Goal: Find specific page/section: Find specific page/section

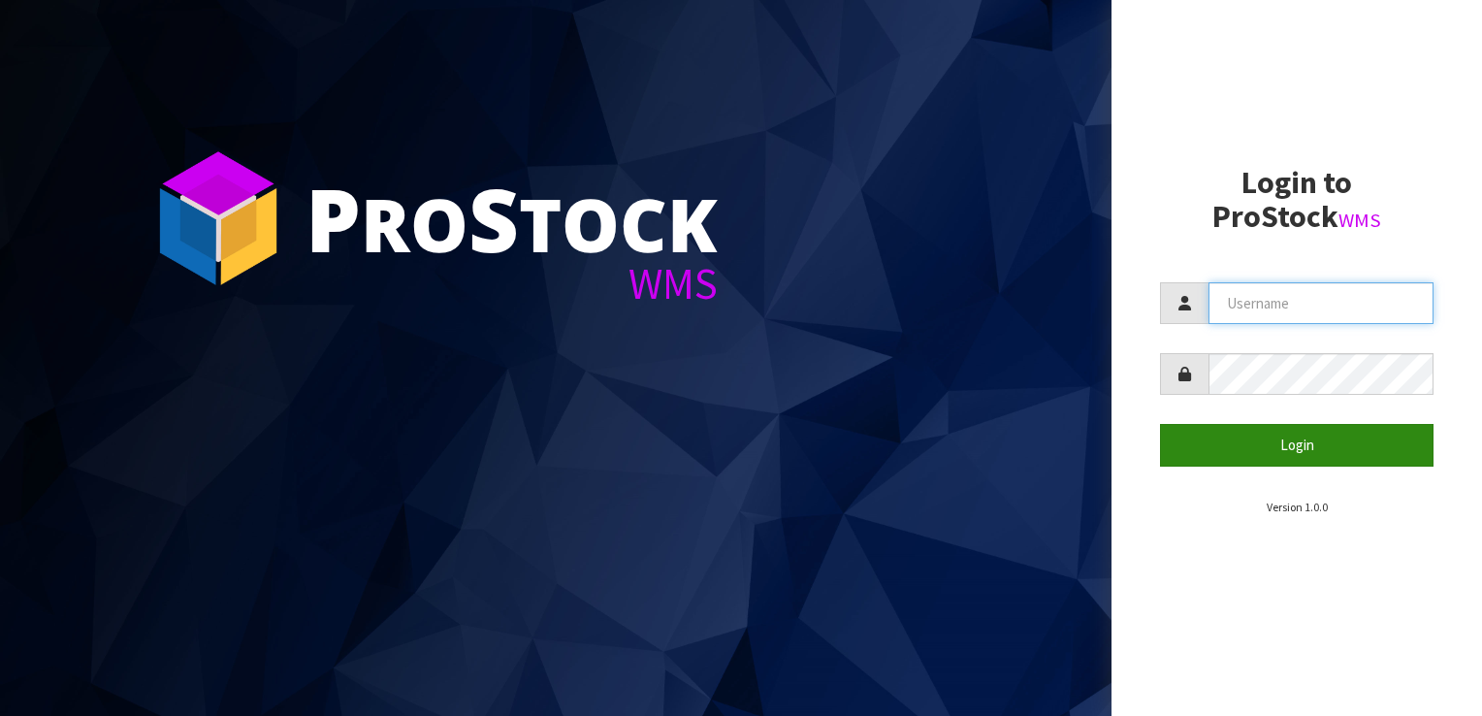
type input "LIFETIMEBRANDS"
click at [1279, 435] on button "Login" at bounding box center [1296, 445] width 273 height 42
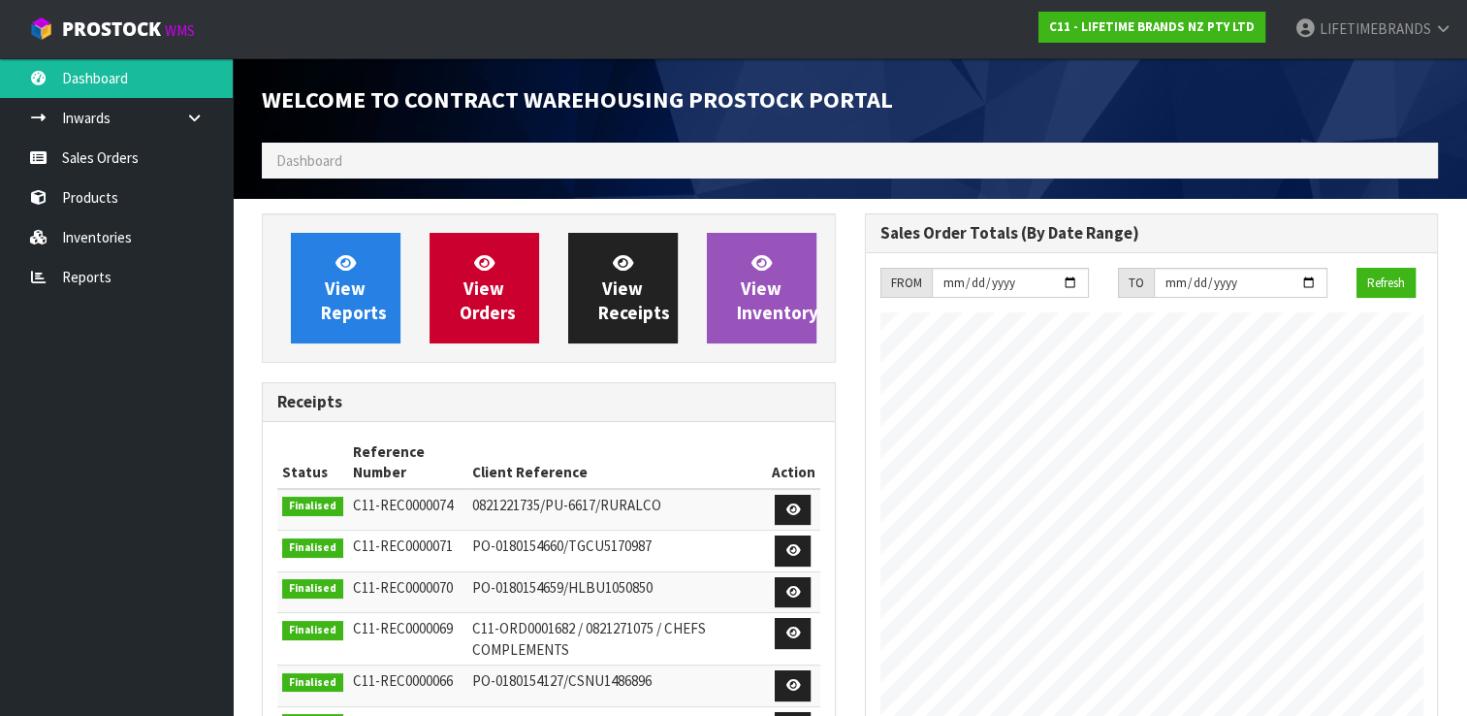
scroll to position [1156, 602]
click at [120, 194] on link "Products" at bounding box center [116, 197] width 233 height 40
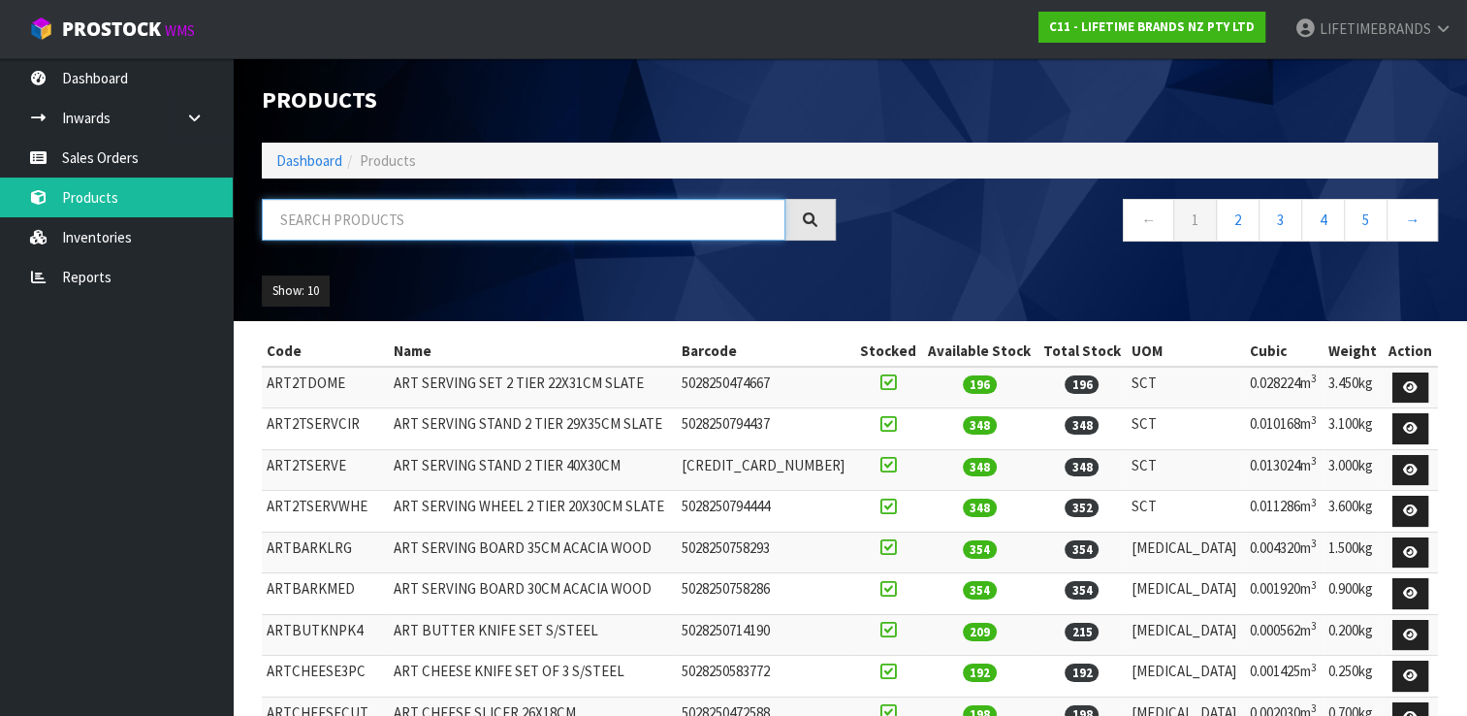
click at [340, 227] on input "text" at bounding box center [524, 220] width 524 height 42
paste input "KCMCHB12SH (HK0154)"
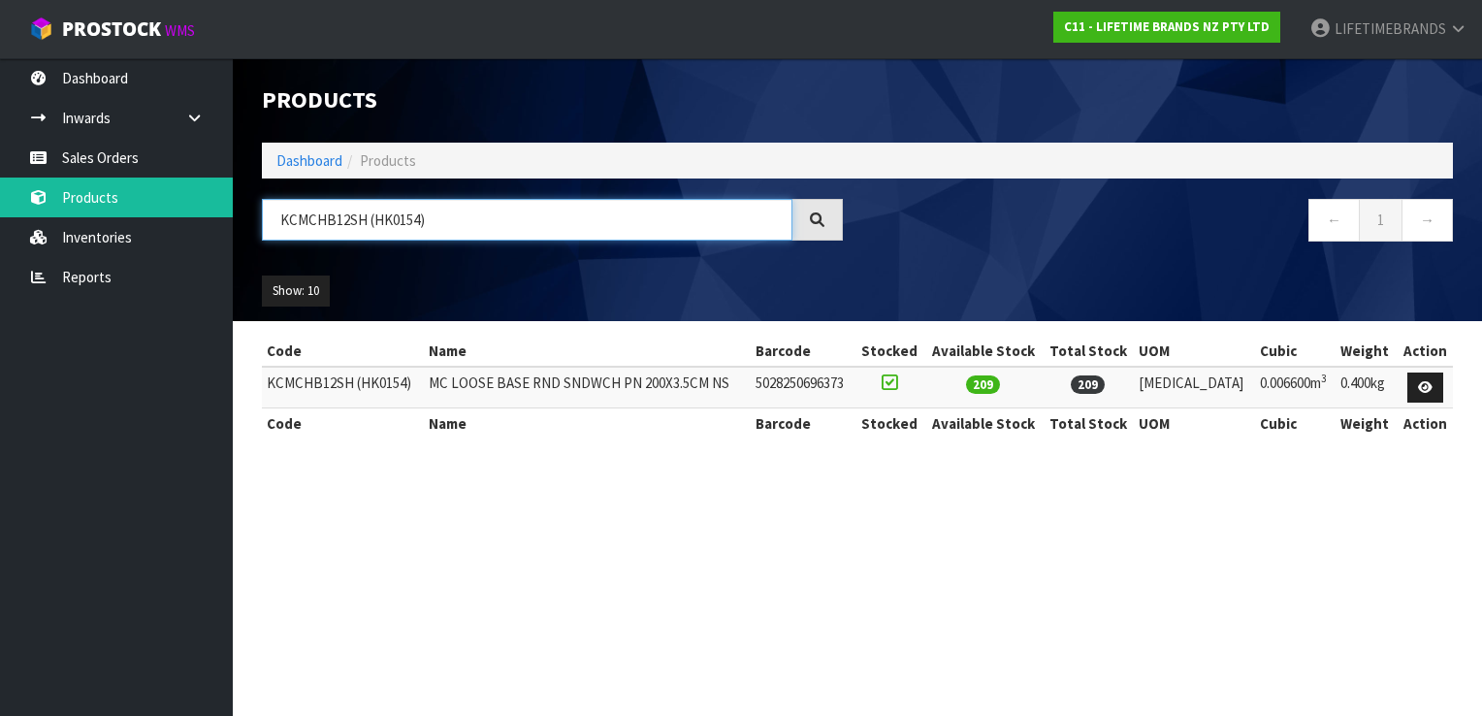
click at [434, 222] on input "KCMCHB12SH (HK0154)" at bounding box center [527, 220] width 530 height 42
drag, startPoint x: 373, startPoint y: 220, endPoint x: 300, endPoint y: 220, distance: 73.7
click at [209, 220] on body "Toggle navigation ProStock WMS C11 - LIFETIME BRANDS NZ PTY LTD LIFETIMEBRANDS …" at bounding box center [741, 358] width 1482 height 716
type input "HK0"
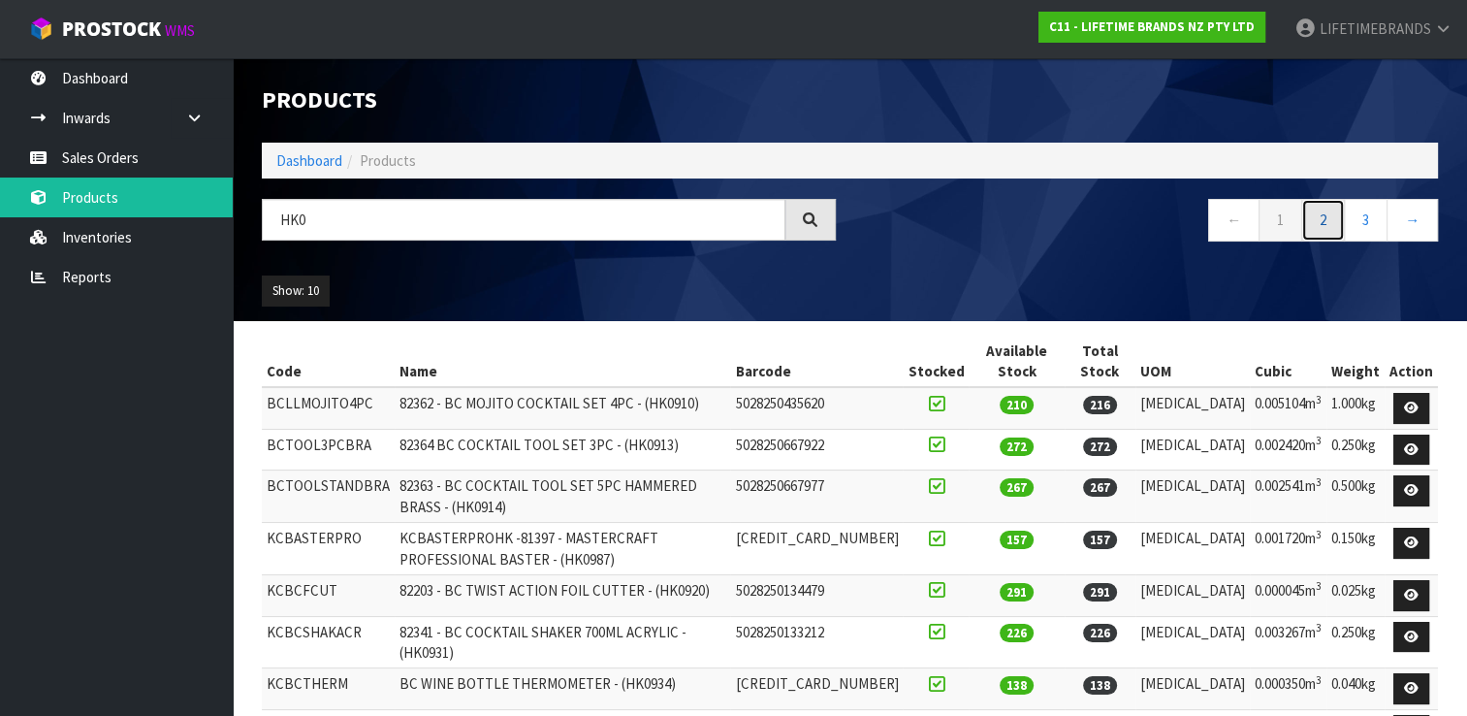
click at [1317, 211] on link "2" at bounding box center [1323, 220] width 44 height 42
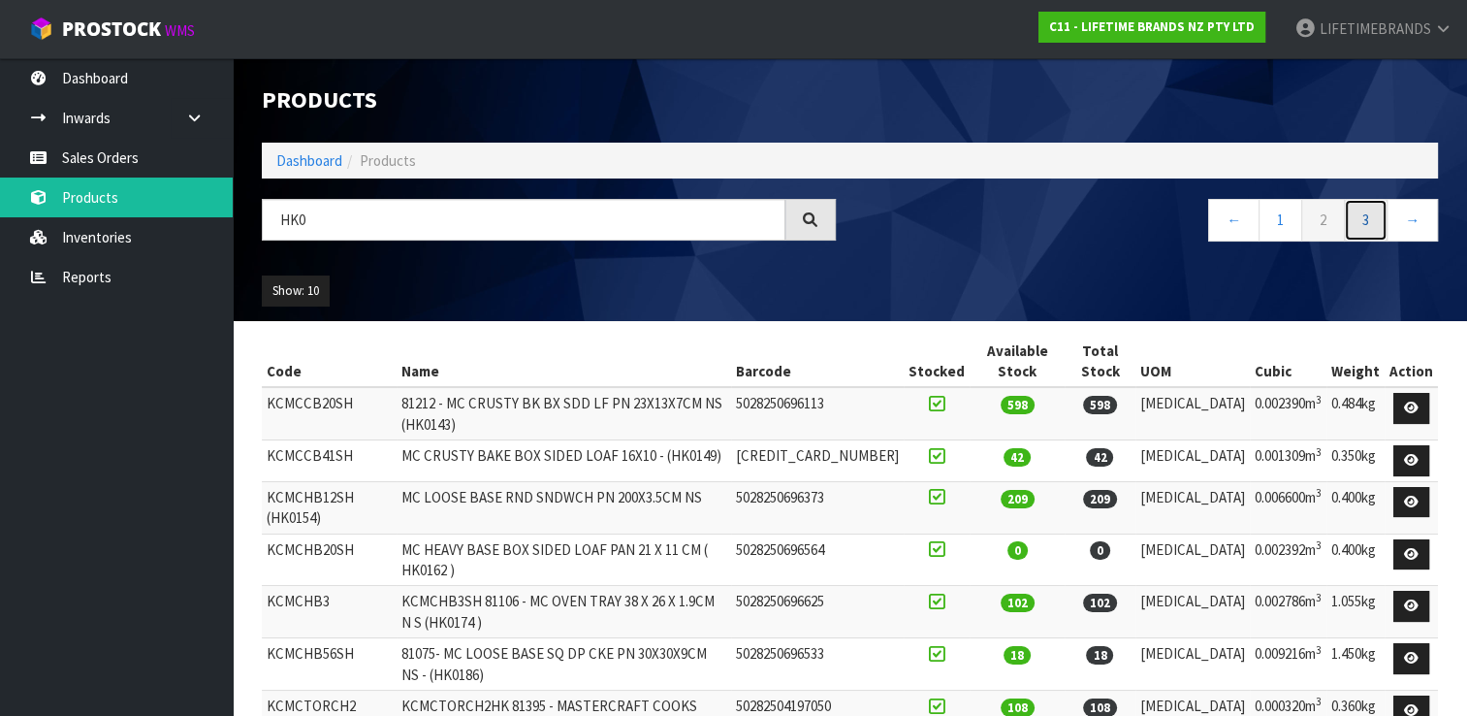
click at [1385, 227] on link "3" at bounding box center [1366, 220] width 44 height 42
